Goal: Check status: Check status

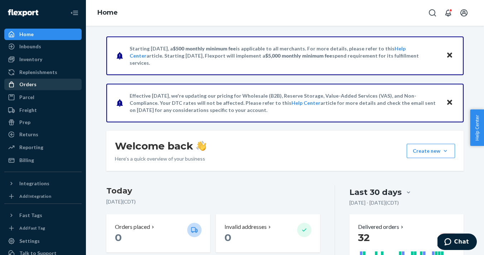
click at [39, 86] on div "Orders" at bounding box center [43, 84] width 76 height 10
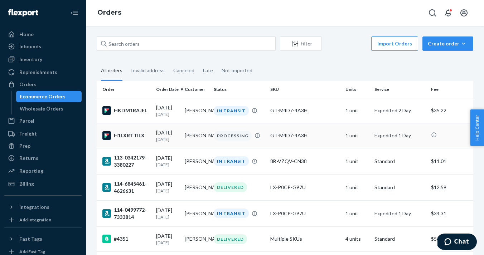
click at [167, 137] on div "[DATE] [DATE]" at bounding box center [167, 135] width 23 height 13
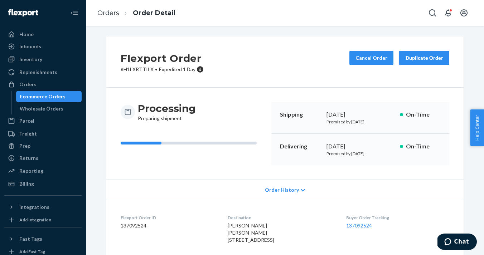
click at [65, 95] on div "Ecommerce Orders" at bounding box center [49, 97] width 64 height 10
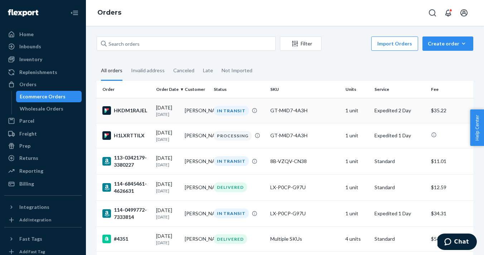
click at [161, 113] on p "1[DATE]" at bounding box center [167, 114] width 23 height 6
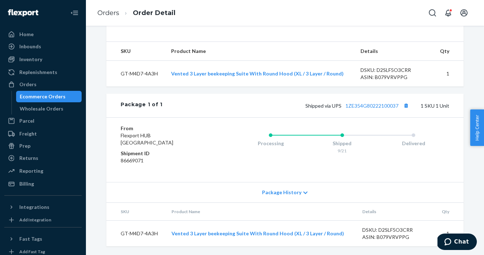
scroll to position [234, 0]
click at [295, 192] on span "Package History" at bounding box center [281, 192] width 39 height 7
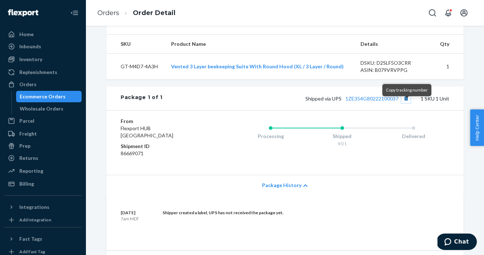
click at [406, 103] on button "Copy tracking number" at bounding box center [405, 98] width 9 height 9
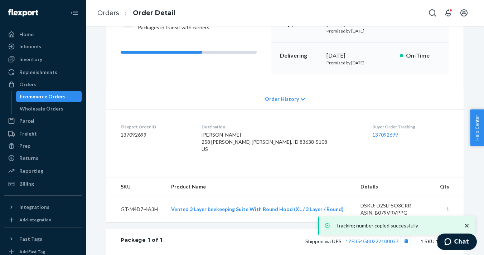
scroll to position [97, 0]
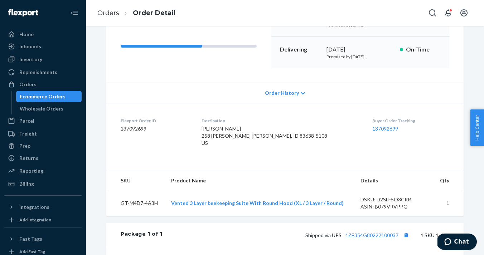
click at [49, 98] on div "Ecommerce Orders" at bounding box center [43, 96] width 46 height 7
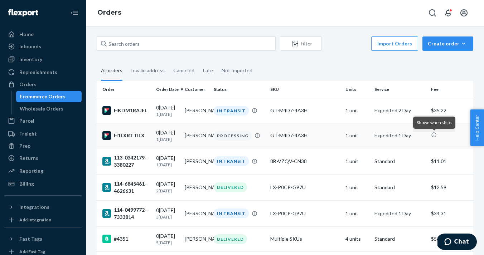
click at [434, 137] on icon at bounding box center [434, 135] width 6 height 6
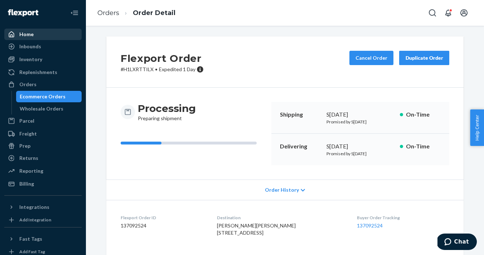
click at [35, 37] on div "Home" at bounding box center [43, 34] width 76 height 10
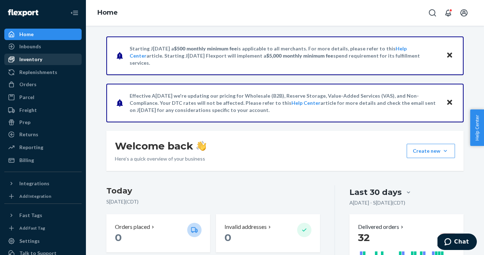
click at [42, 56] on div "Inventory" at bounding box center [43, 59] width 76 height 10
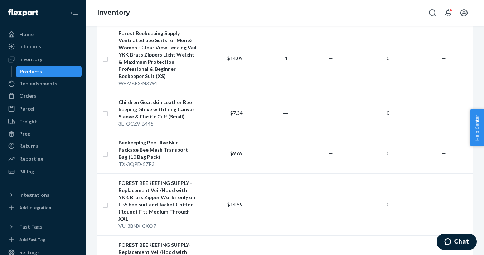
scroll to position [4861, 0]
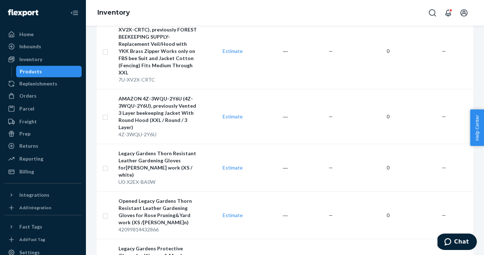
scroll to position [5334, 0]
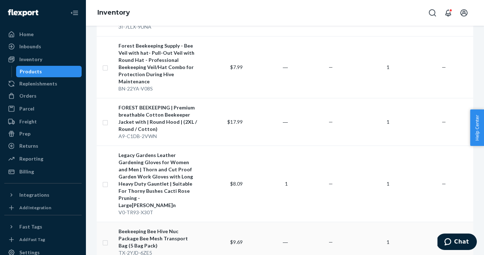
scroll to position [4435, 0]
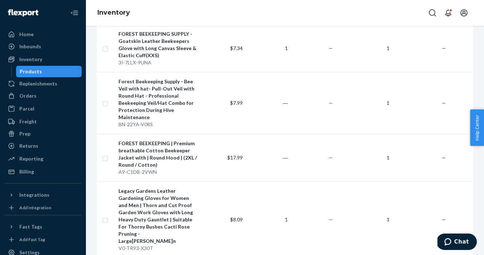
scroll to position [4382, 0]
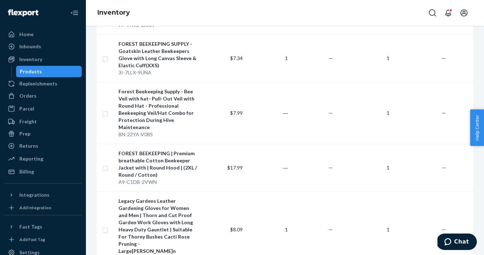
checkbox input "true"
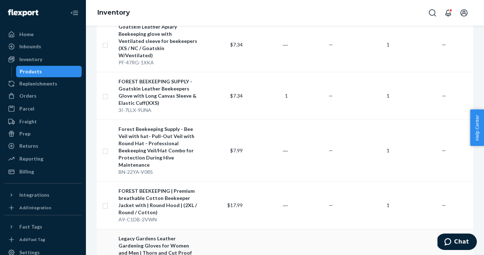
scroll to position [4343, 0]
checkbox input "true"
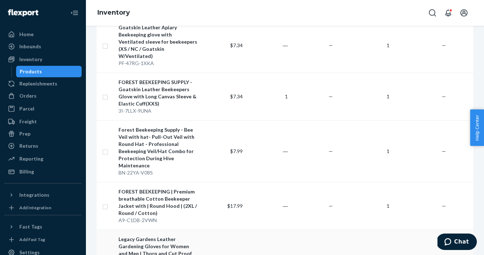
checkbox input "true"
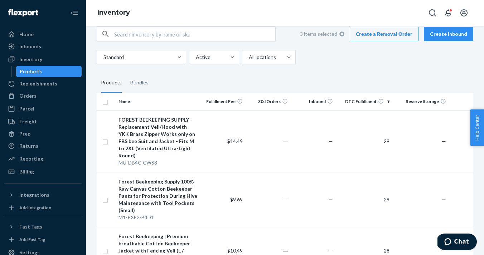
scroll to position [0, 0]
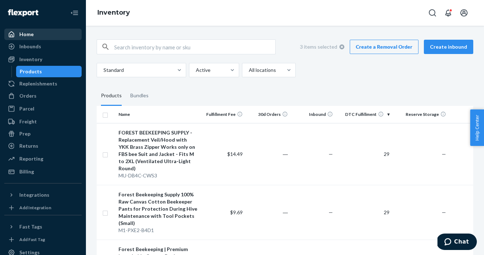
checkbox input "true"
click at [28, 33] on div "Home" at bounding box center [26, 34] width 14 height 7
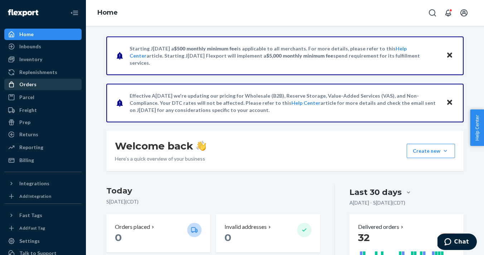
click at [37, 82] on div "Orders" at bounding box center [43, 84] width 76 height 10
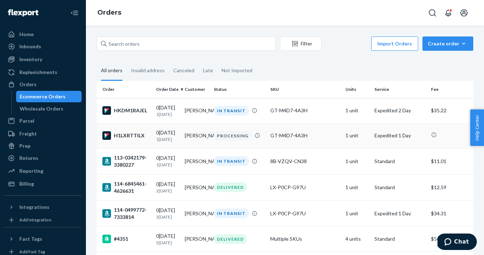
click at [163, 139] on p "1[DATE]" at bounding box center [167, 139] width 23 height 6
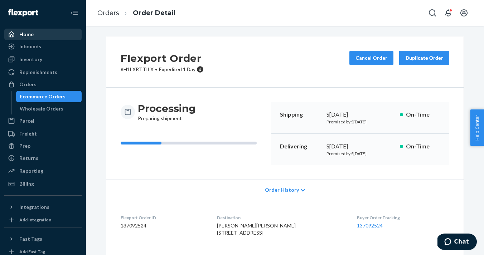
click at [27, 32] on div "Home" at bounding box center [26, 34] width 14 height 7
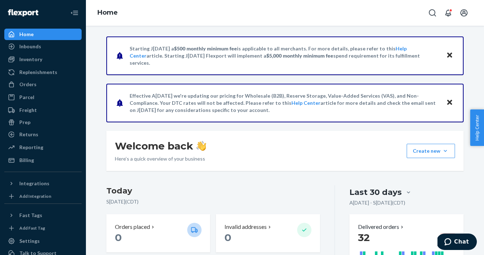
click at [45, 38] on div "Home" at bounding box center [43, 34] width 76 height 10
click at [449, 55] on icon "Close" at bounding box center [449, 55] width 5 height 5
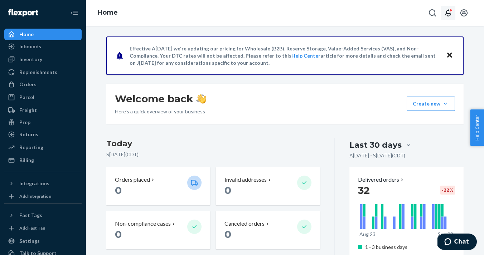
click at [447, 16] on icon "Open notifications" at bounding box center [448, 13] width 9 height 9
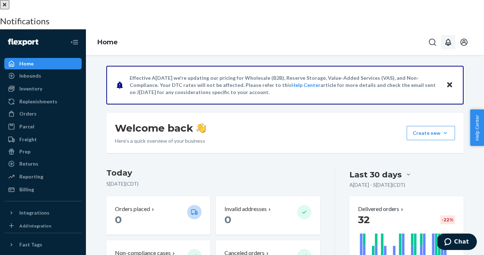
click at [9, 9] on button "close" at bounding box center [4, 4] width 9 height 9
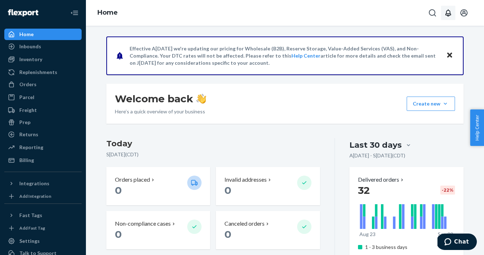
click at [32, 33] on div "Home" at bounding box center [26, 34] width 14 height 7
click at [43, 144] on div "Reporting" at bounding box center [43, 147] width 76 height 10
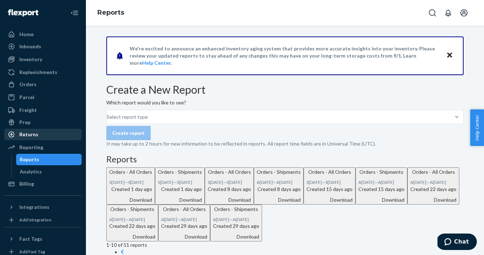
click at [34, 137] on div "Returns" at bounding box center [28, 134] width 19 height 7
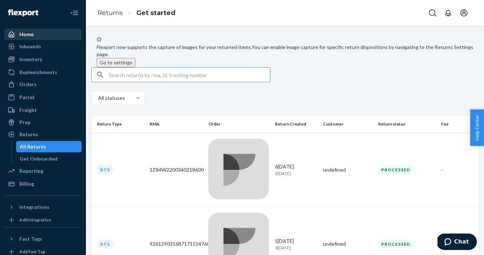
click at [37, 37] on div "Home" at bounding box center [43, 34] width 76 height 10
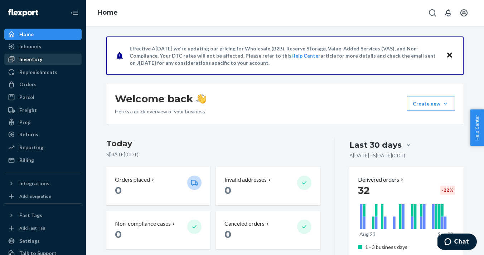
click at [35, 59] on div "Inventory" at bounding box center [30, 59] width 23 height 7
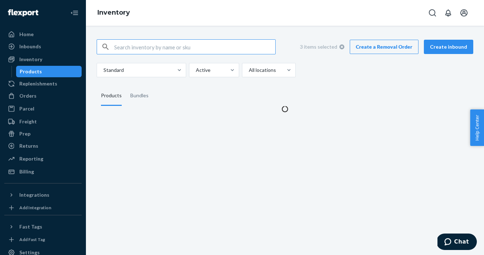
click at [152, 48] on input "text" at bounding box center [194, 47] width 161 height 14
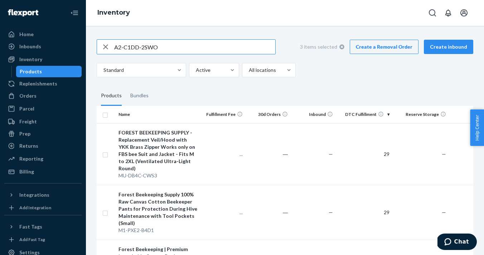
type input "A2-C1DD-2SWO"
